Goal: Task Accomplishment & Management: Manage account settings

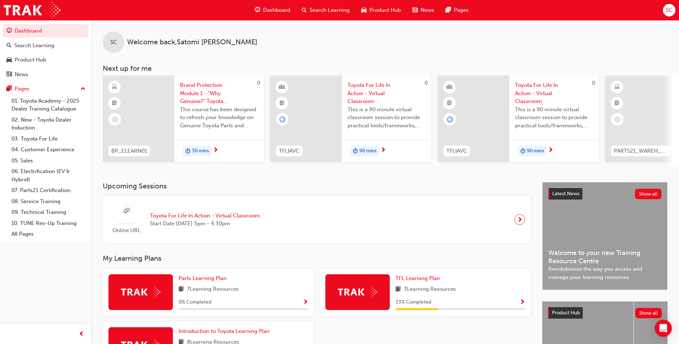
click at [670, 12] on span "SC" at bounding box center [668, 10] width 7 height 8
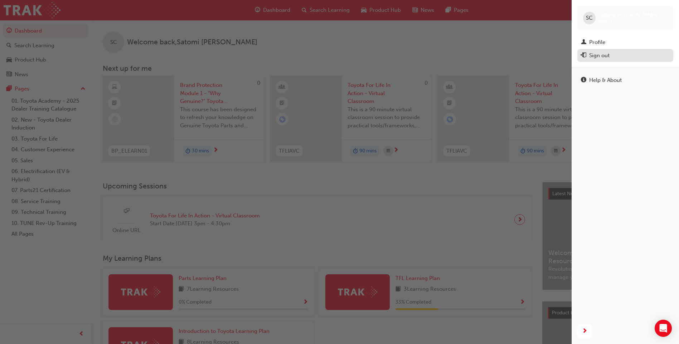
click at [599, 53] on div "Sign out" at bounding box center [599, 56] width 20 height 8
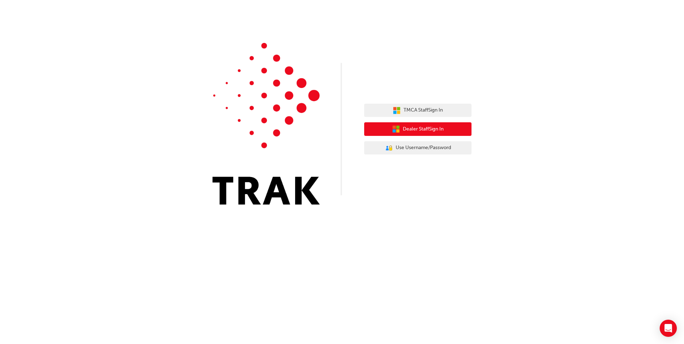
drag, startPoint x: 409, startPoint y: 129, endPoint x: 344, endPoint y: 133, distance: 65.2
click at [409, 129] on span "Dealer Staff Sign In" at bounding box center [423, 129] width 41 height 8
click at [413, 129] on span "Dealer Staff Sign In" at bounding box center [423, 129] width 41 height 8
